Goal: Task Accomplishment & Management: Use online tool/utility

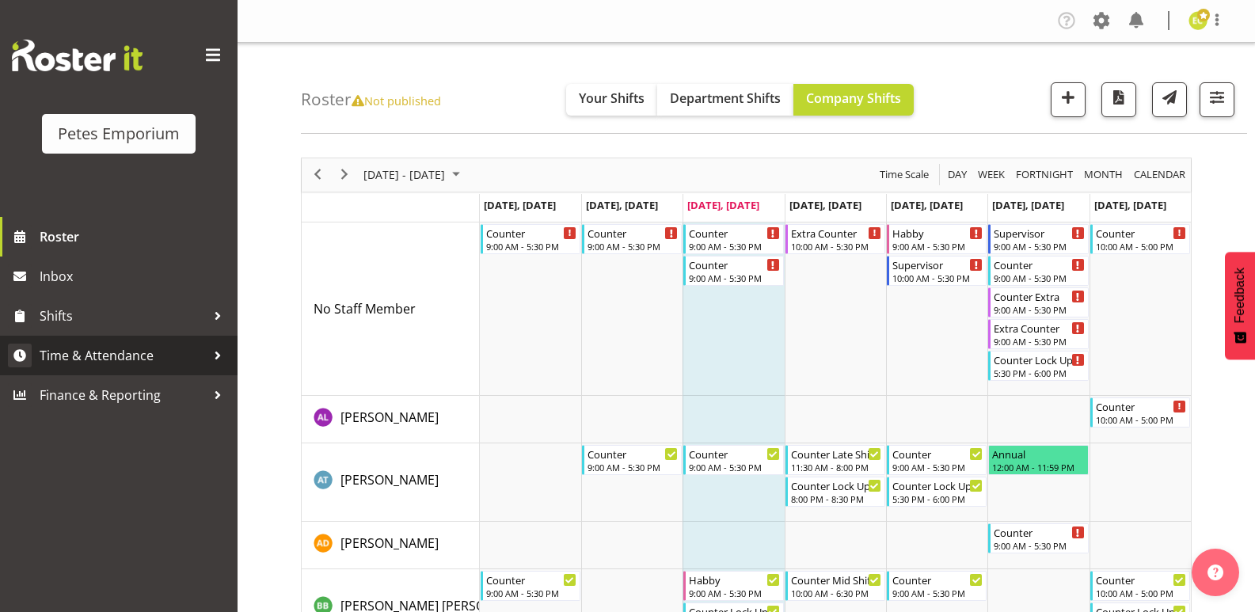
click at [166, 352] on span "Time & Attendance" at bounding box center [123, 356] width 166 height 24
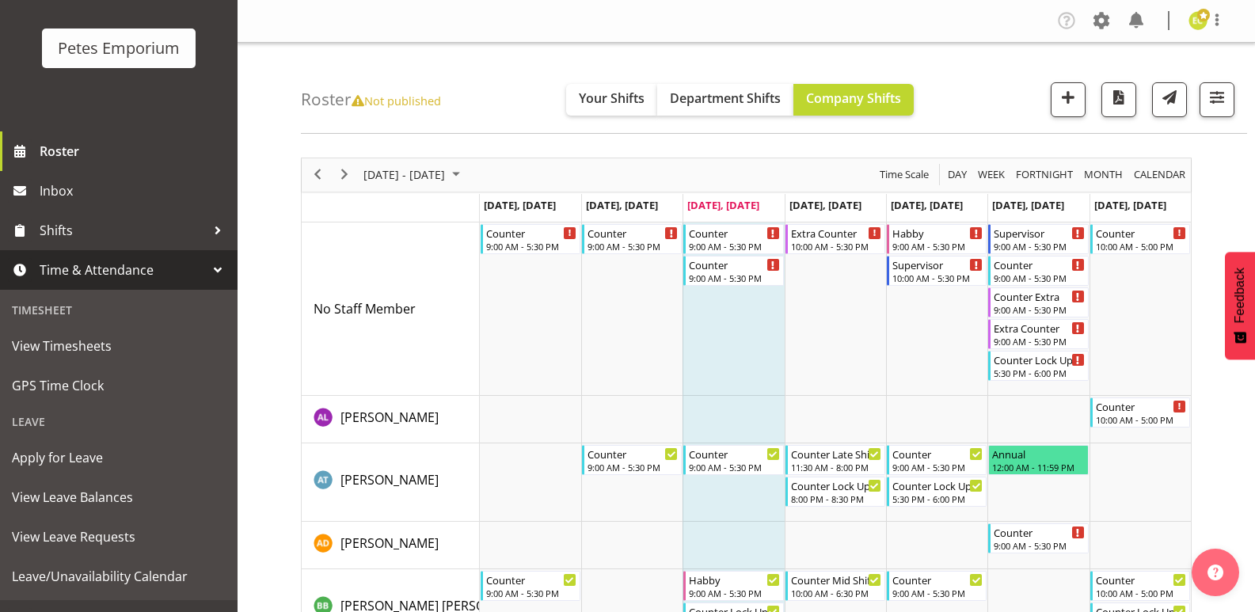
scroll to position [101, 0]
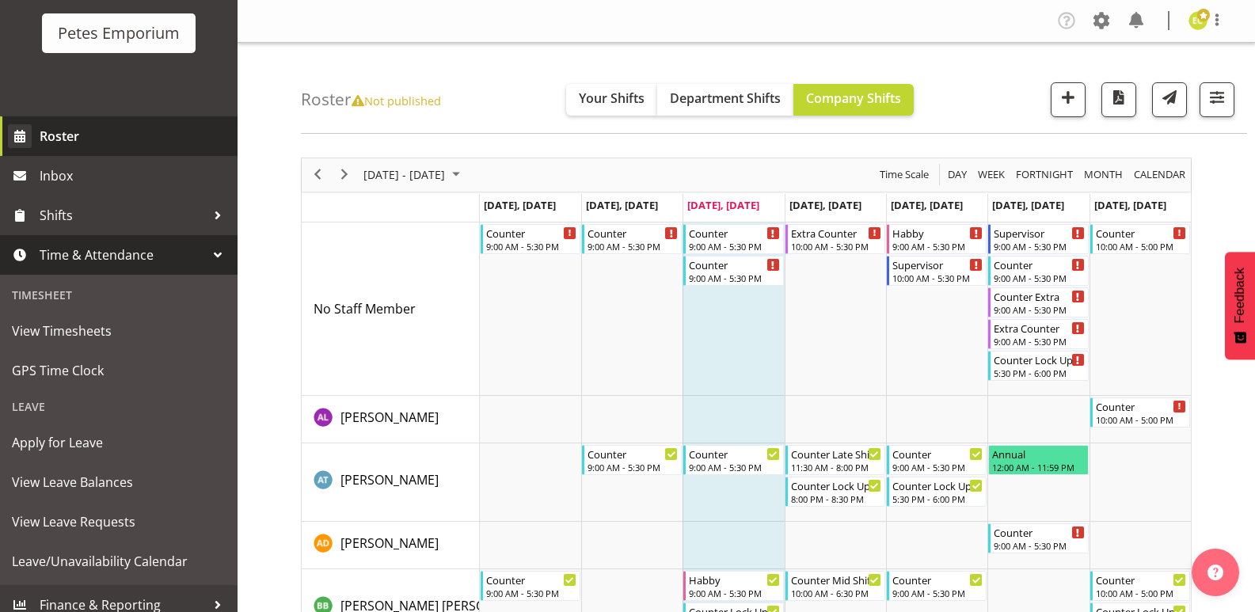
click at [114, 128] on span "Roster" at bounding box center [135, 136] width 190 height 24
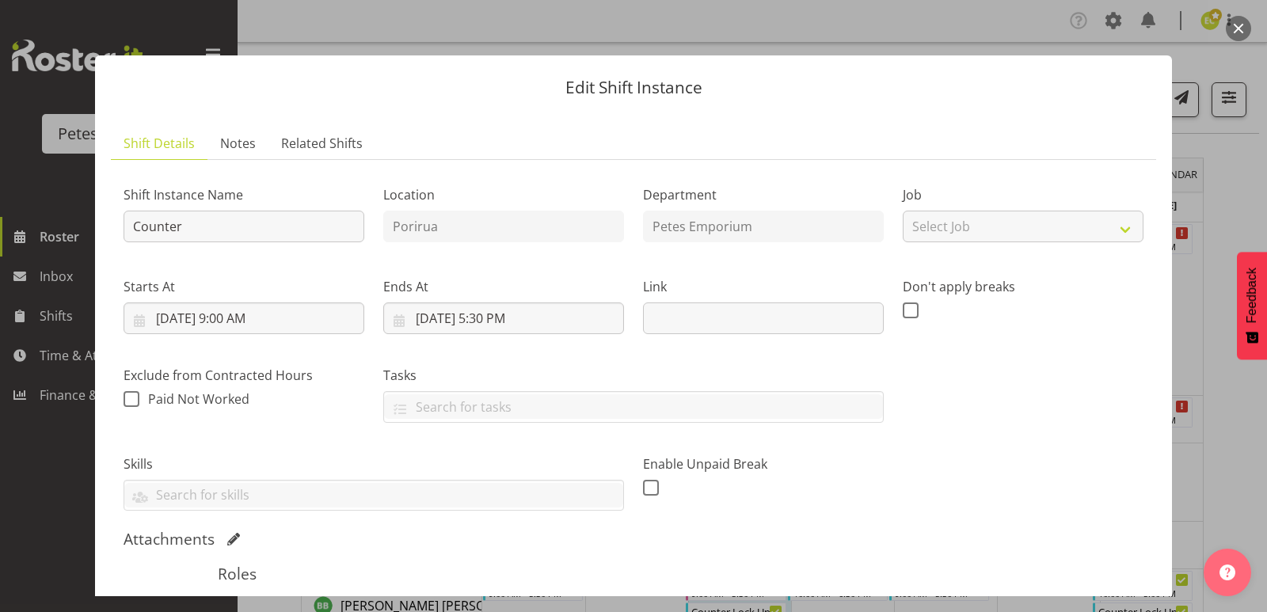
click at [1244, 32] on button "button" at bounding box center [1238, 28] width 25 height 25
click at [1231, 43] on div at bounding box center [633, 306] width 1267 height 612
click at [1248, 36] on button "button" at bounding box center [1238, 28] width 25 height 25
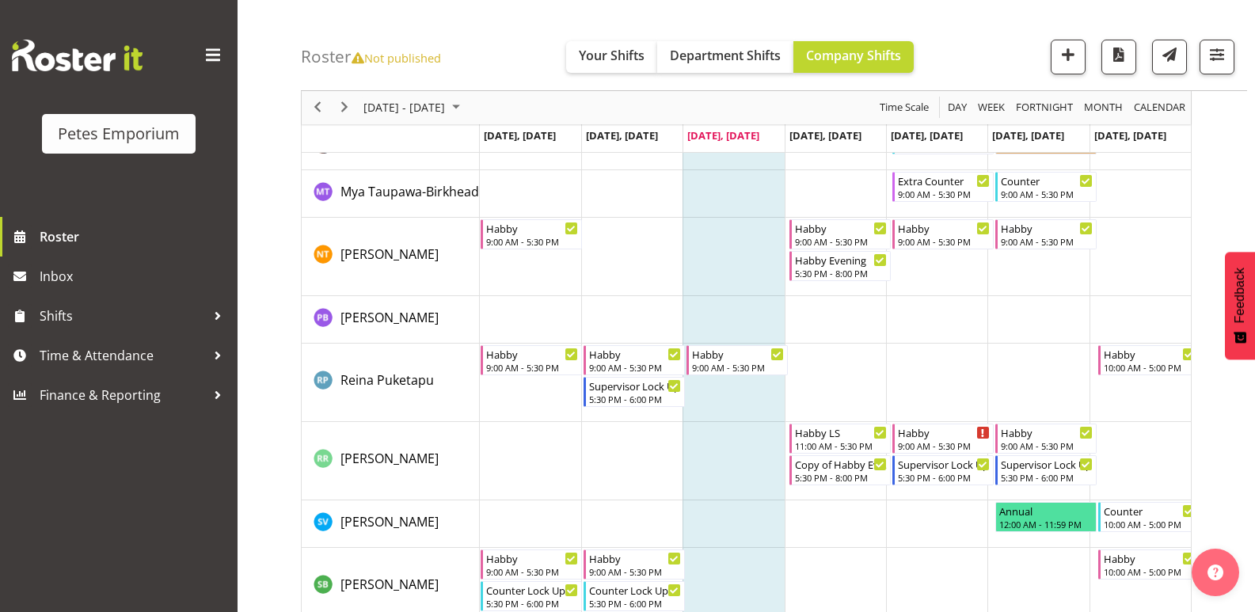
scroll to position [1617, 0]
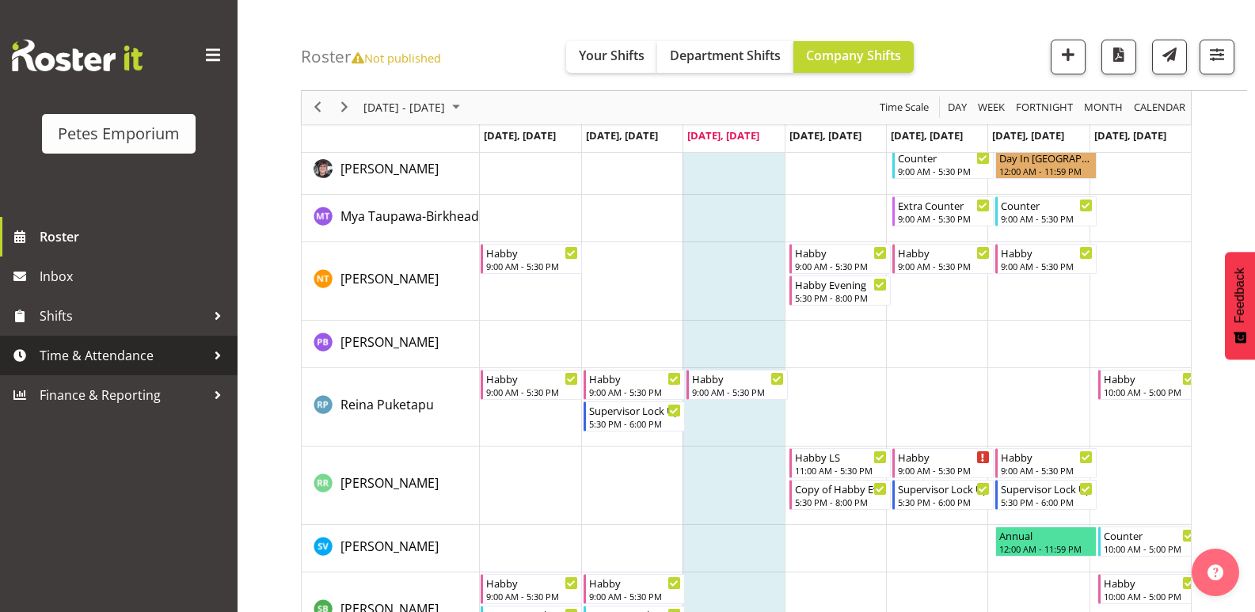
click at [154, 346] on span "Time & Attendance" at bounding box center [123, 356] width 166 height 24
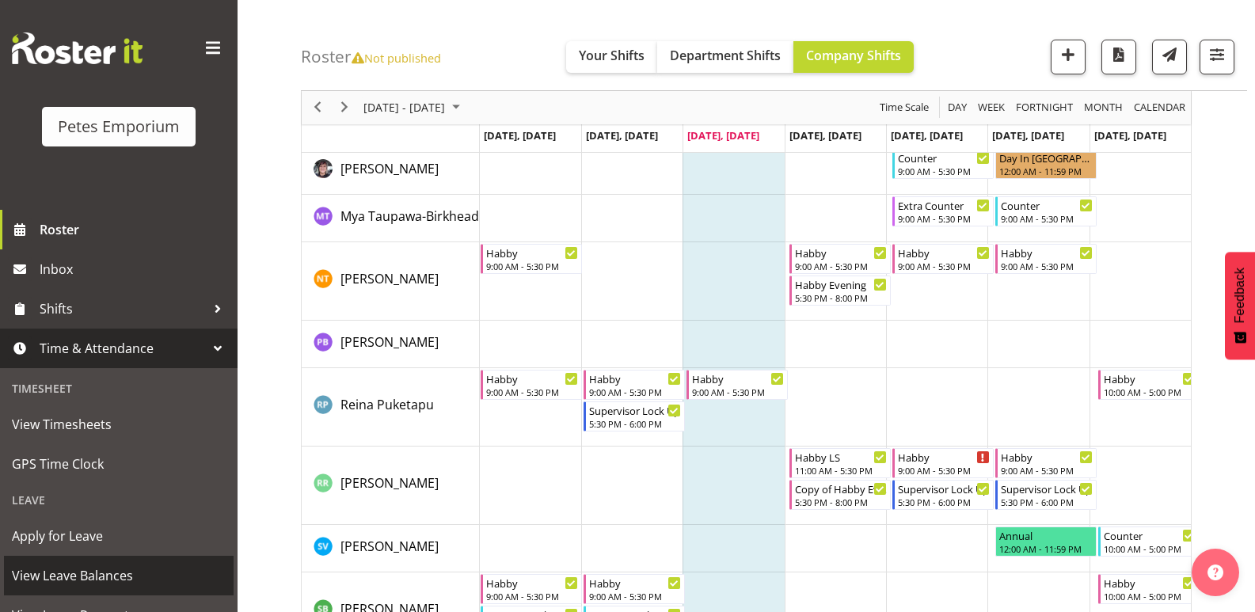
scroll to position [0, 0]
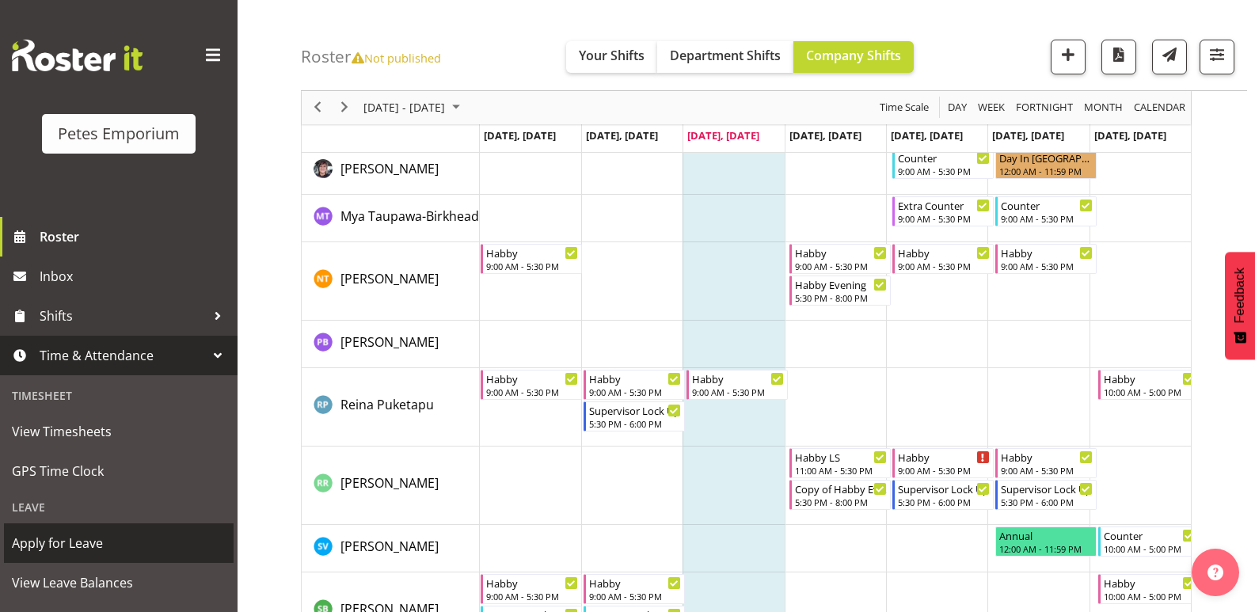
click at [130, 529] on link "Apply for Leave" at bounding box center [119, 544] width 230 height 40
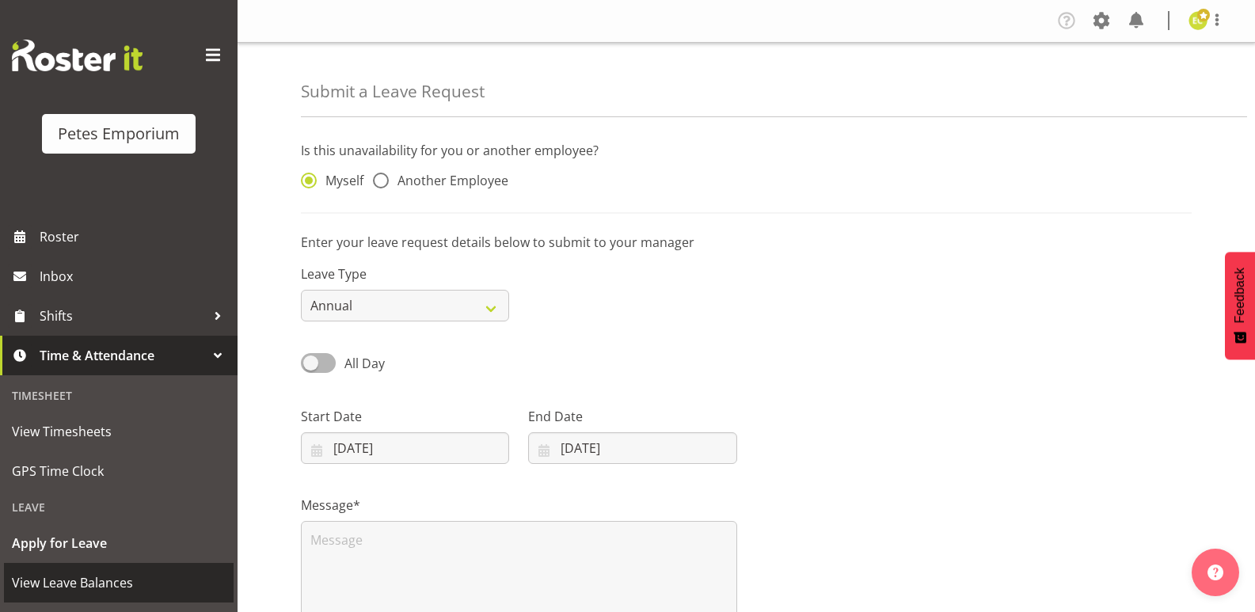
click at [125, 577] on span "View Leave Balances" at bounding box center [119, 583] width 214 height 24
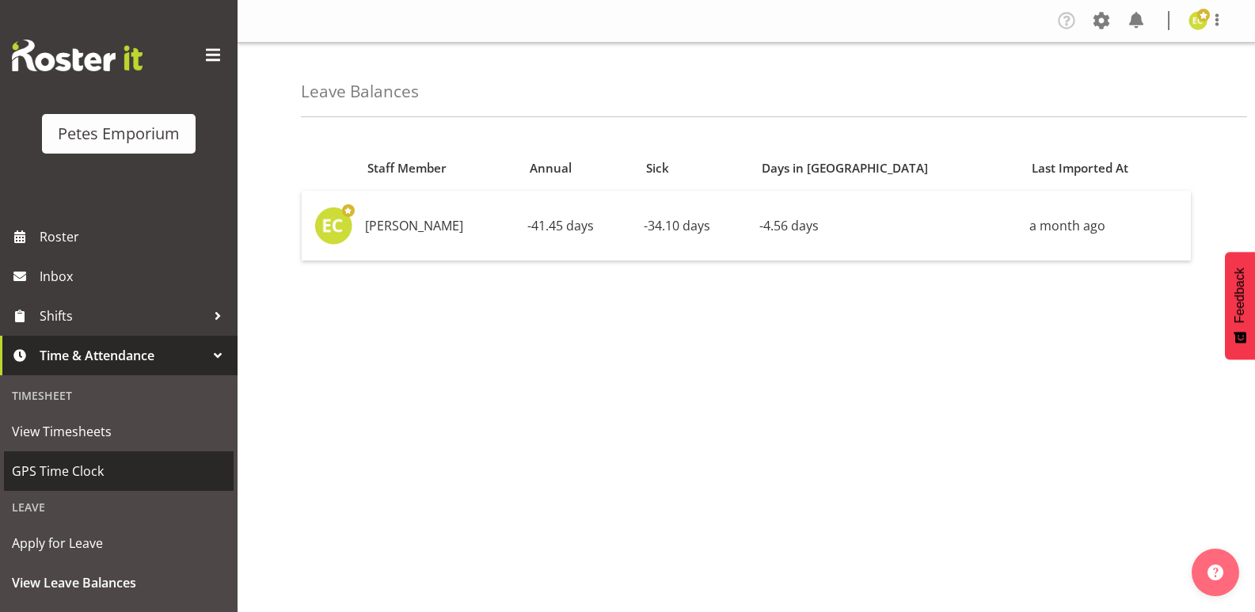
click at [73, 461] on span "GPS Time Clock" at bounding box center [119, 471] width 214 height 24
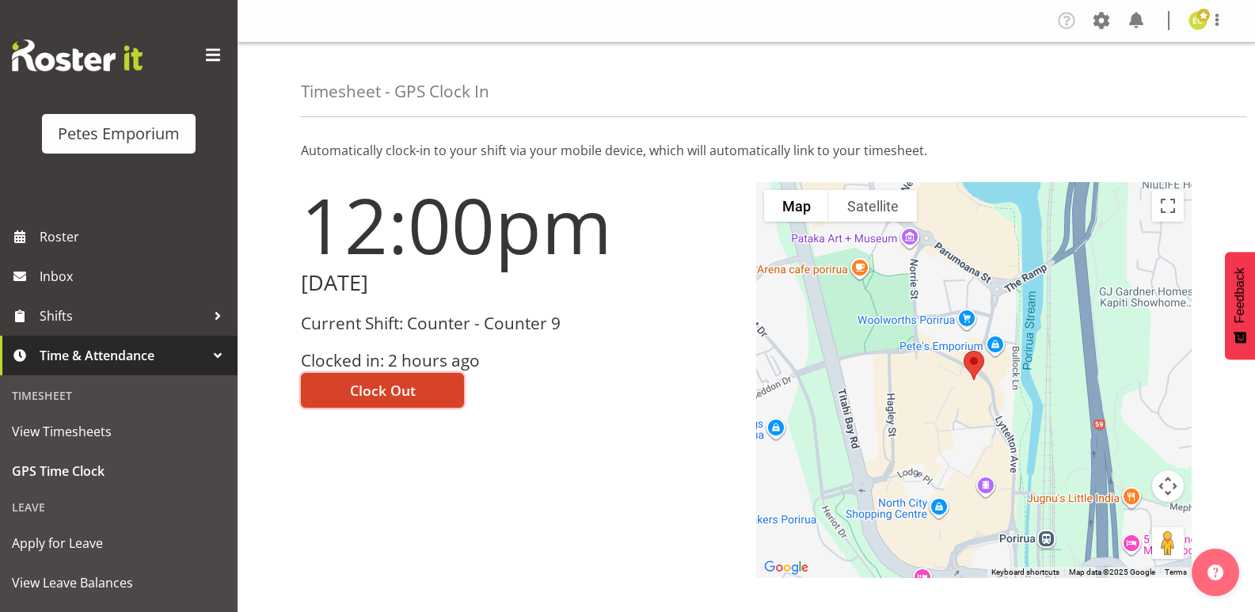
click at [371, 394] on span "Clock Out" at bounding box center [383, 390] width 66 height 21
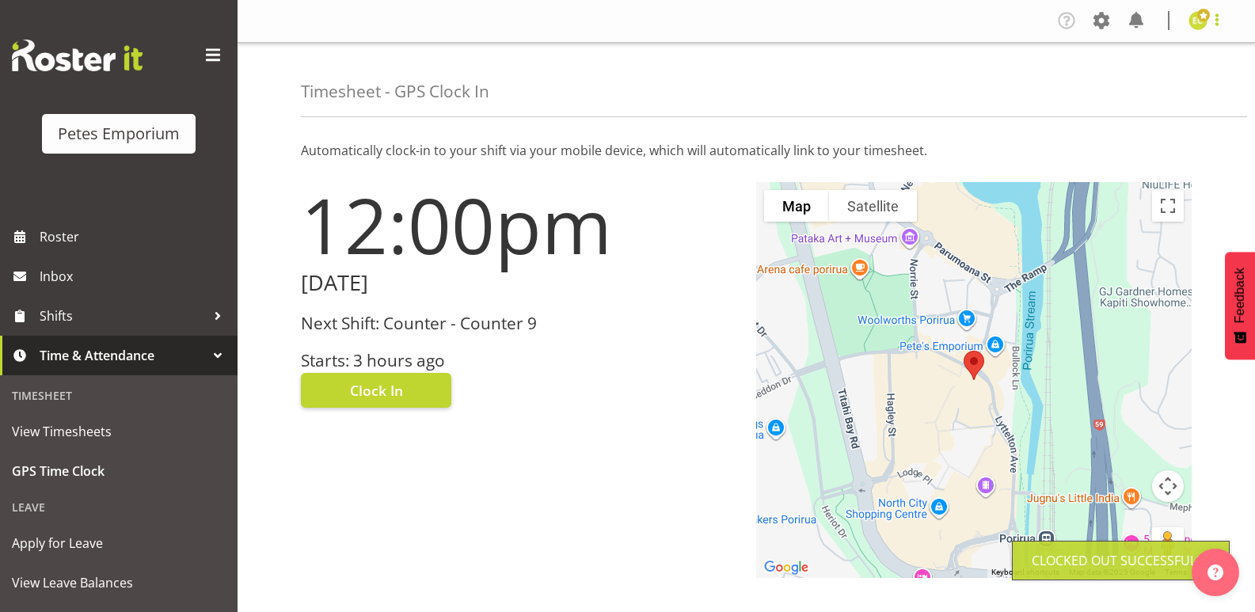
click at [1224, 22] on span at bounding box center [1217, 19] width 19 height 19
click at [1125, 86] on link "Log Out" at bounding box center [1151, 83] width 152 height 29
